Goal: Find contact information: Find contact information

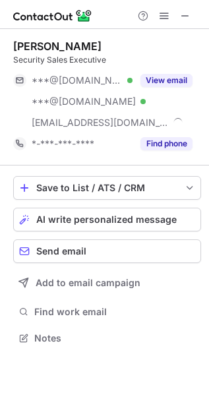
scroll to position [329, 209]
click at [166, 86] on button "View email" at bounding box center [166, 80] width 52 height 13
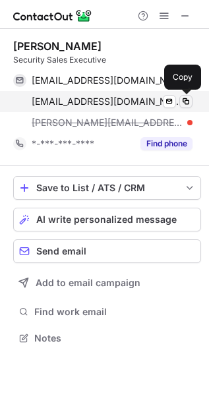
click at [189, 97] on span at bounding box center [186, 101] width 11 height 11
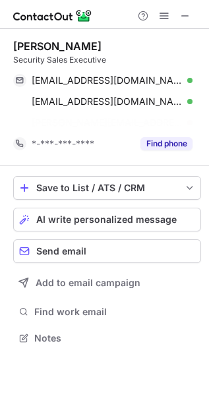
scroll to position [307, 209]
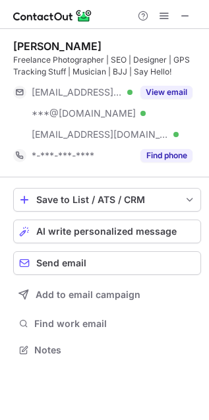
scroll to position [340, 209]
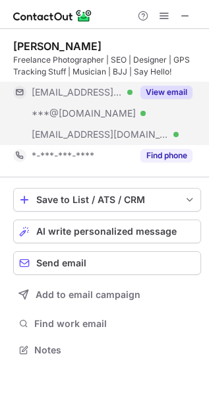
click at [159, 87] on button "View email" at bounding box center [166, 92] width 52 height 13
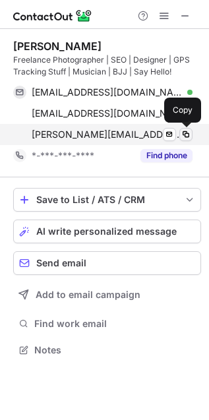
click at [185, 130] on span at bounding box center [186, 134] width 11 height 11
